Goal: Find specific page/section: Find specific page/section

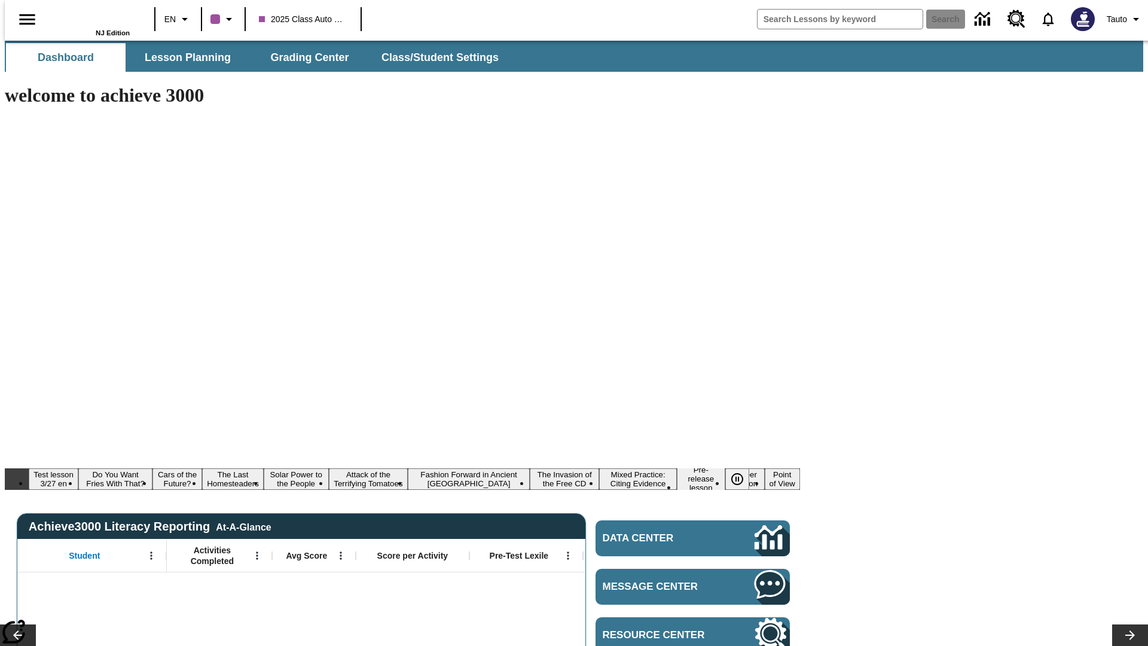
type input "-1"
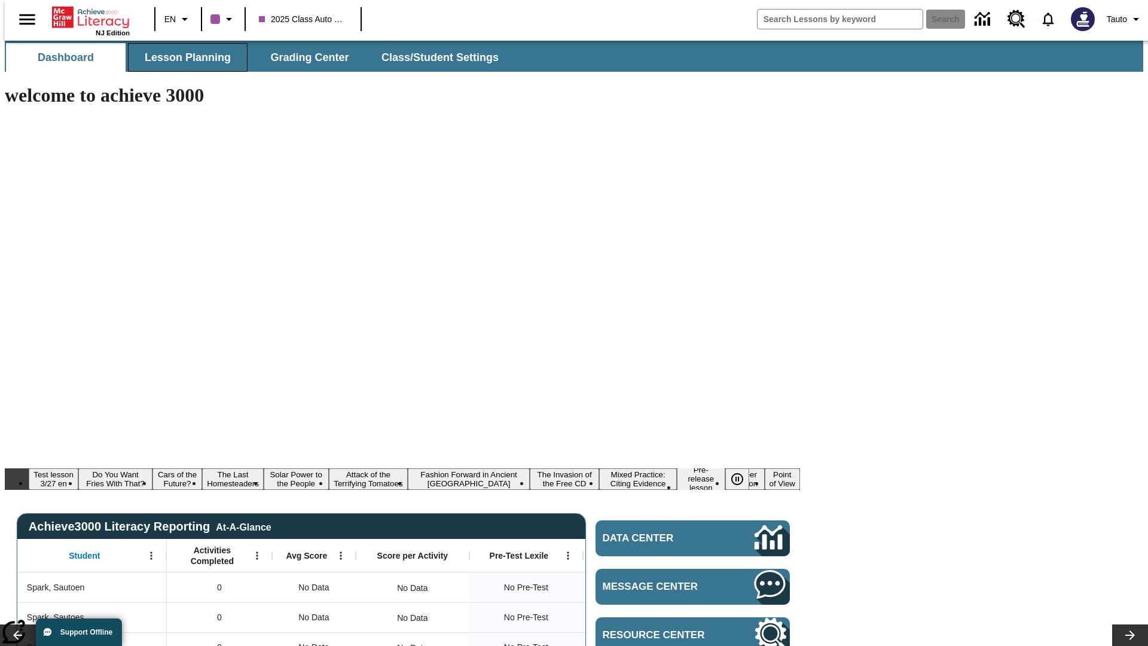
click at [183, 57] on span "Lesson Planning" at bounding box center [188, 58] width 86 height 14
